Goal: Information Seeking & Learning: Learn about a topic

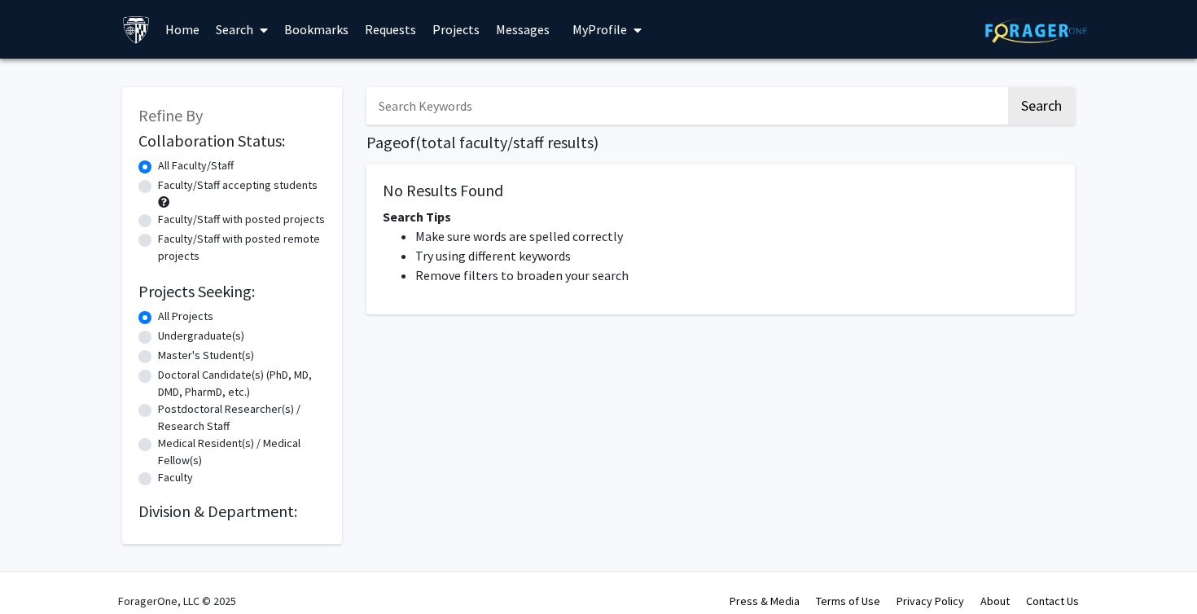
scroll to position [15, 0]
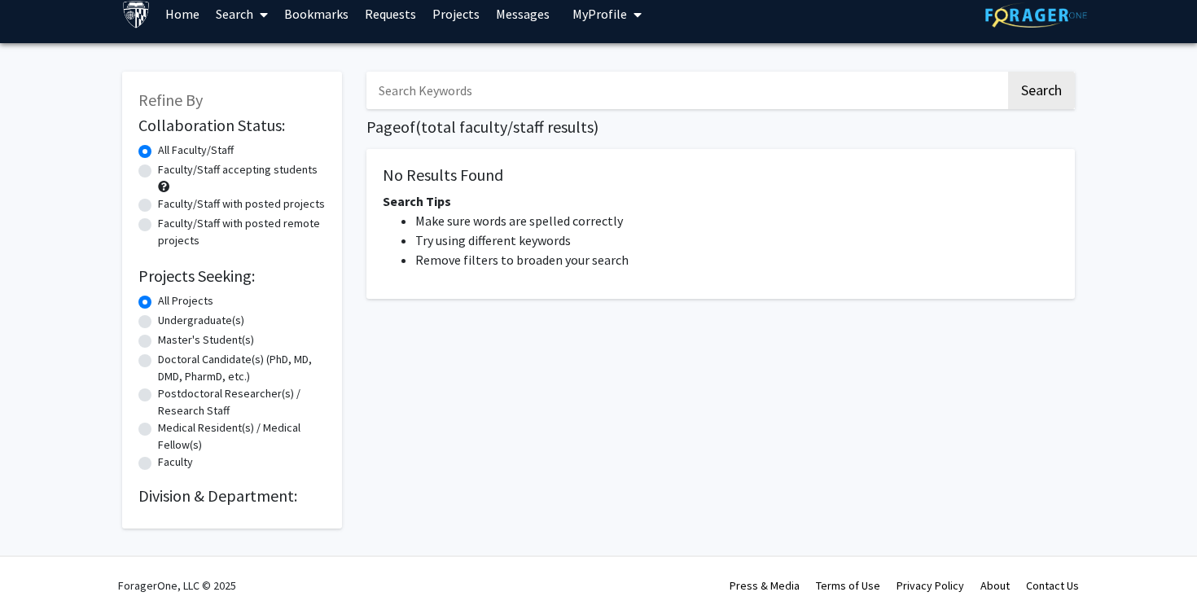
click at [182, 226] on label "Faculty/Staff with posted remote projects" at bounding box center [242, 232] width 168 height 34
click at [169, 225] on input "Faculty/Staff with posted remote projects" at bounding box center [163, 220] width 11 height 11
radio input "true"
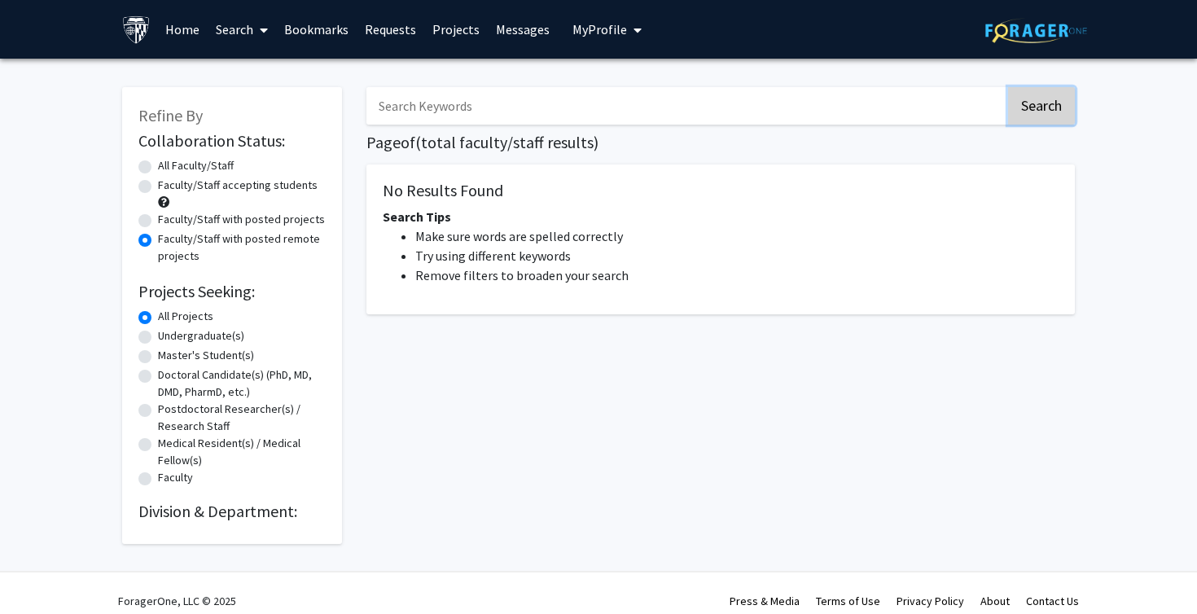
click at [1040, 116] on button "Search" at bounding box center [1041, 105] width 67 height 37
click at [1003, 35] on img at bounding box center [1036, 30] width 102 height 25
click at [175, 33] on link "Home" at bounding box center [182, 29] width 50 height 57
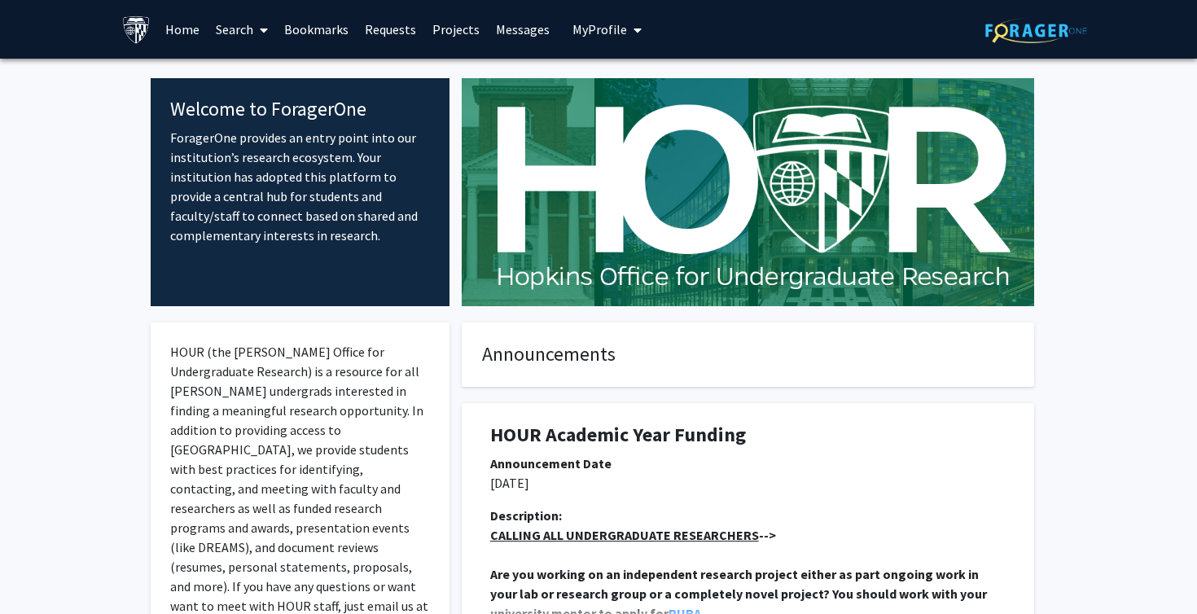
click at [246, 32] on link "Search" at bounding box center [242, 29] width 68 height 57
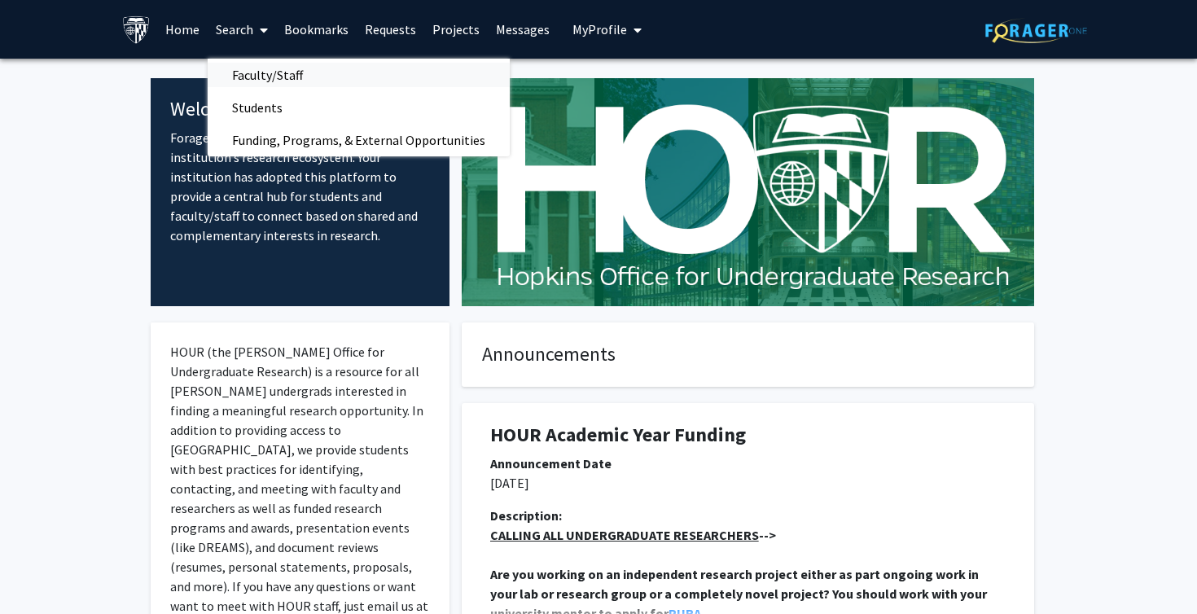
click at [252, 65] on span "Faculty/Staff" at bounding box center [268, 75] width 120 height 33
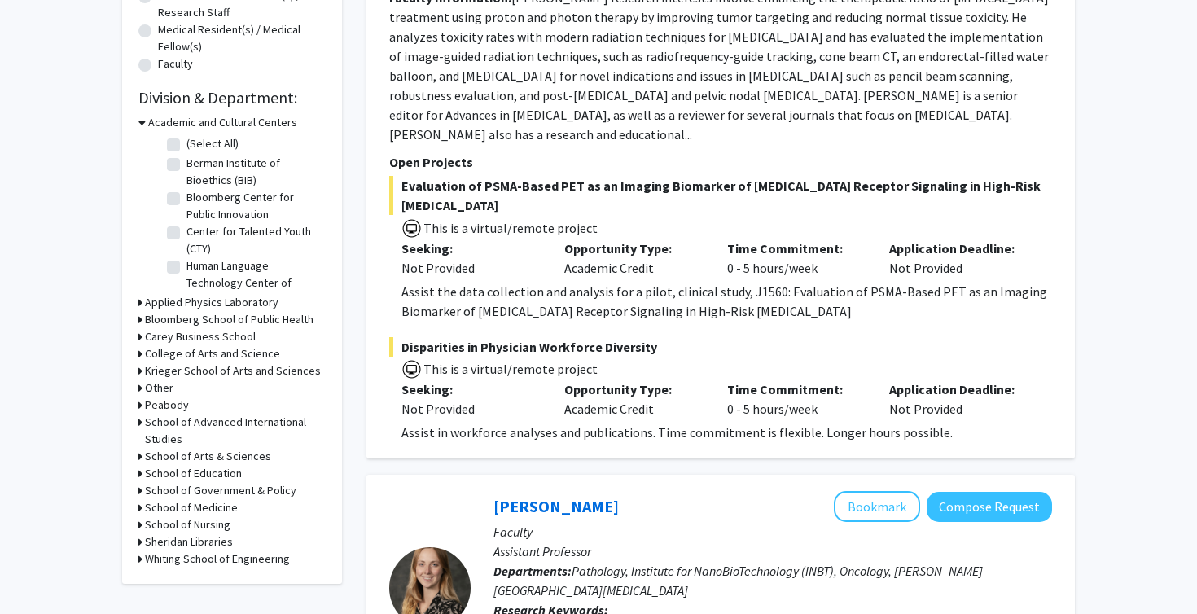
scroll to position [418, 0]
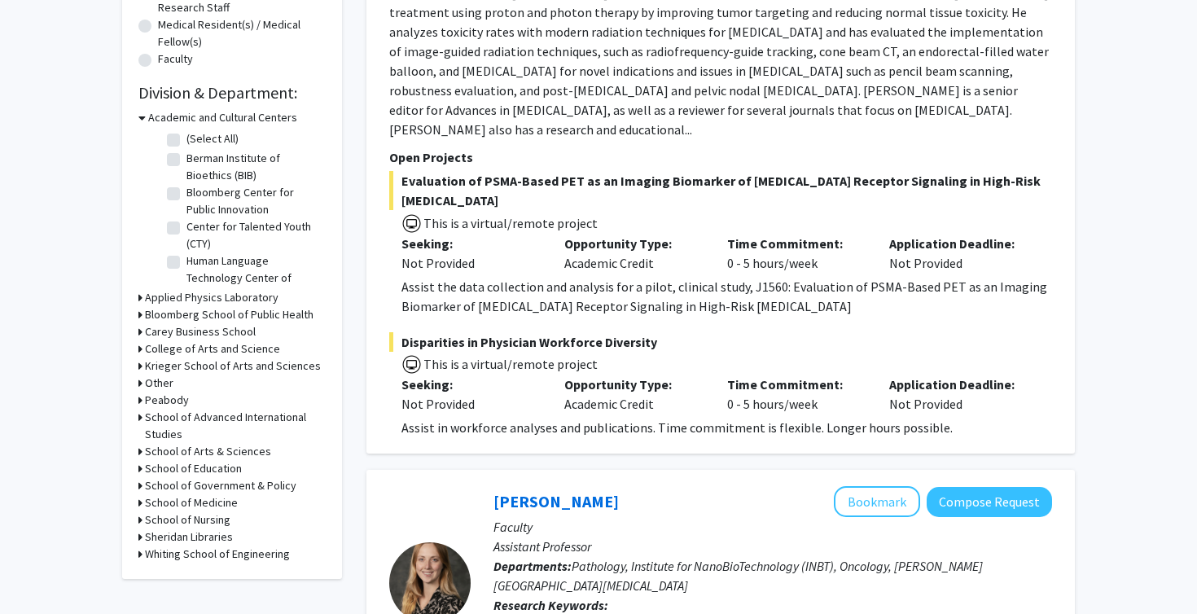
click at [218, 304] on h3 "Applied Physics Laboratory" at bounding box center [212, 297] width 134 height 17
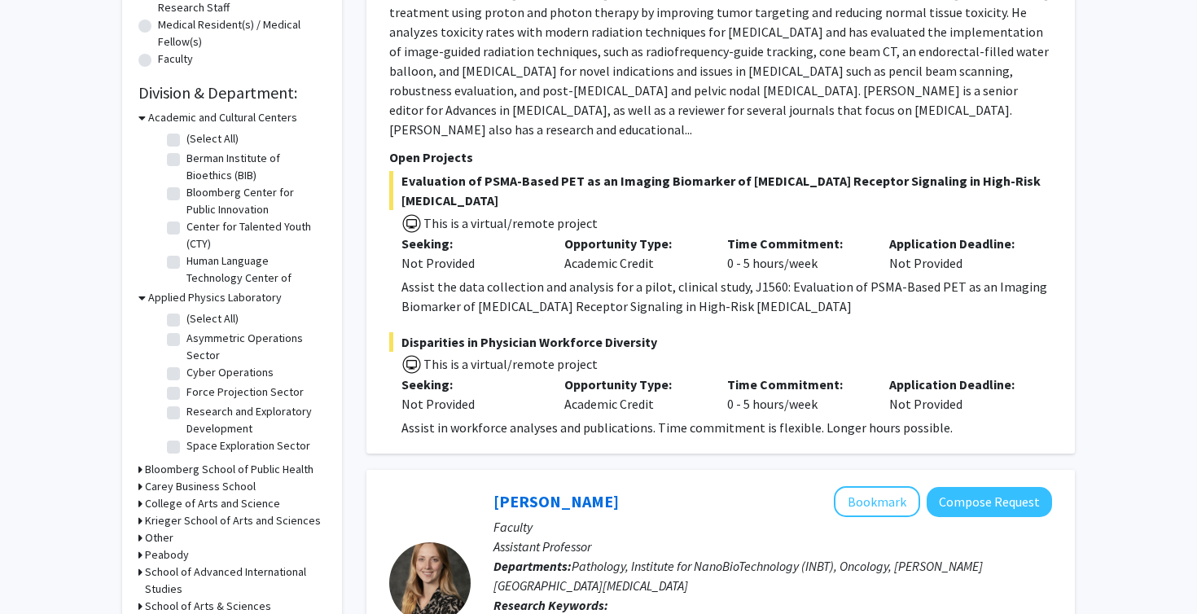
click at [221, 317] on label "(Select All)" at bounding box center [212, 318] width 52 height 17
click at [197, 317] on input "(Select All)" at bounding box center [191, 315] width 11 height 11
checkbox input "true"
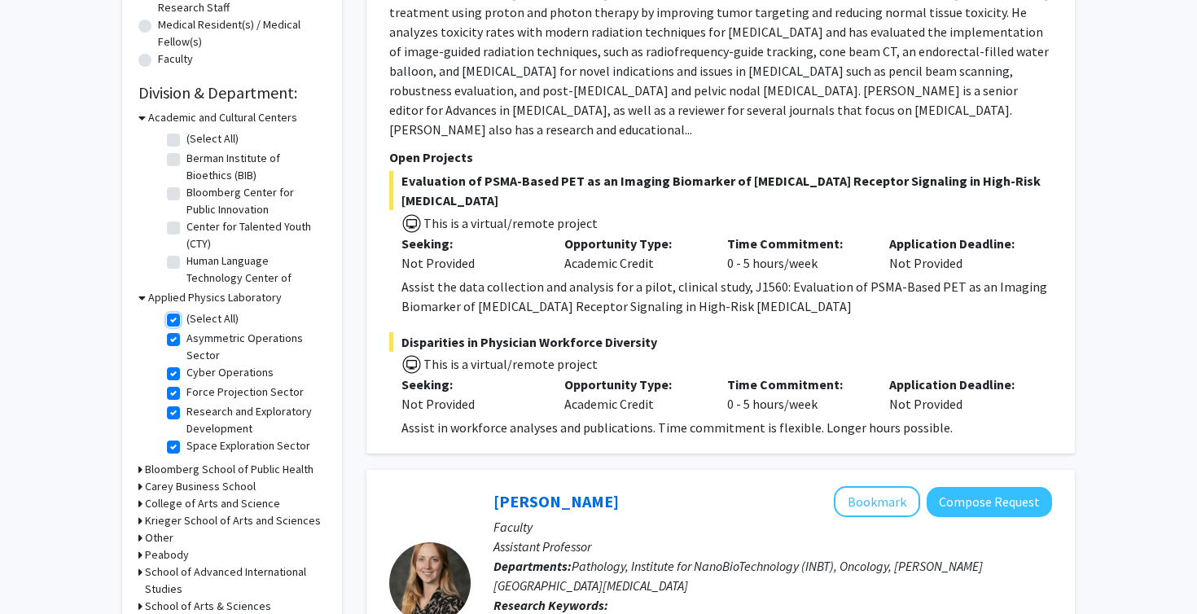
checkbox input "true"
